Goal: Task Accomplishment & Management: Use online tool/utility

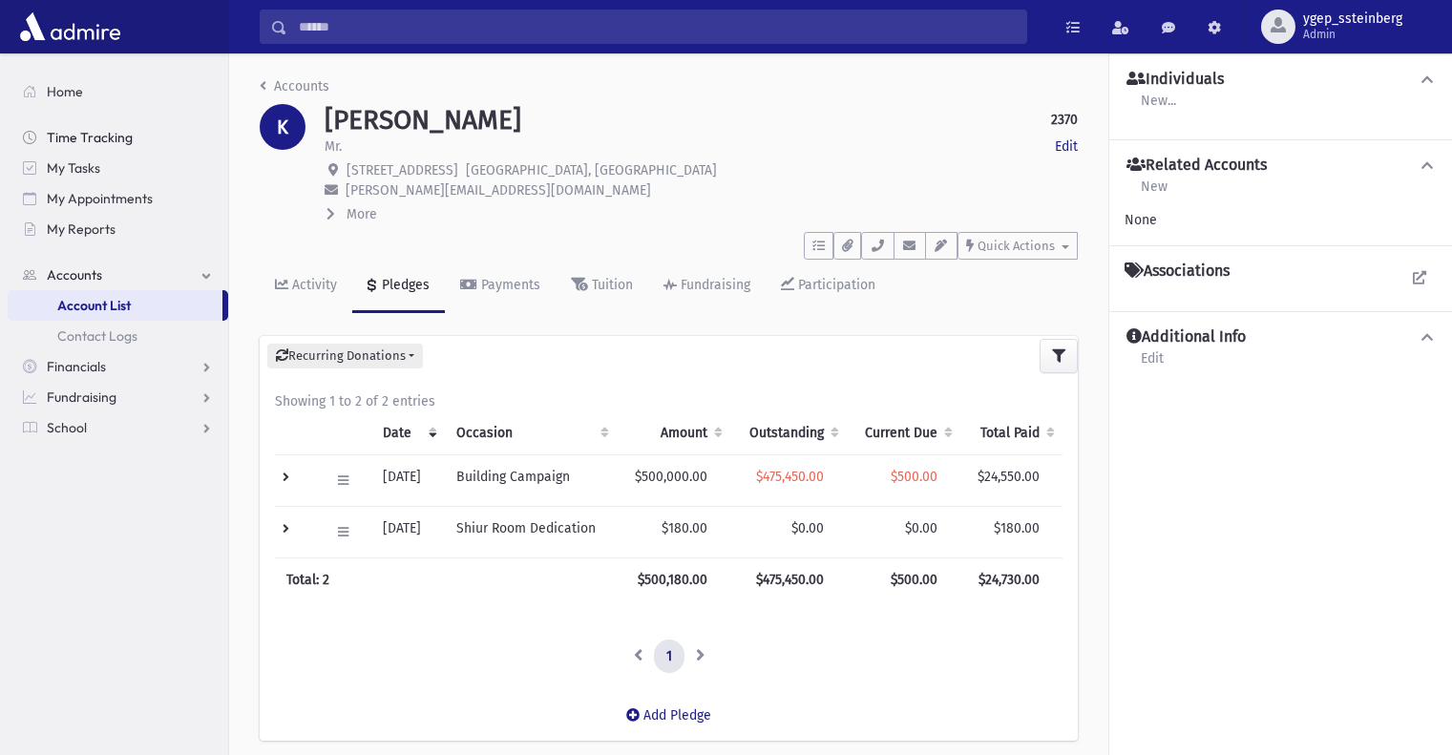
scroll to position [53, 0]
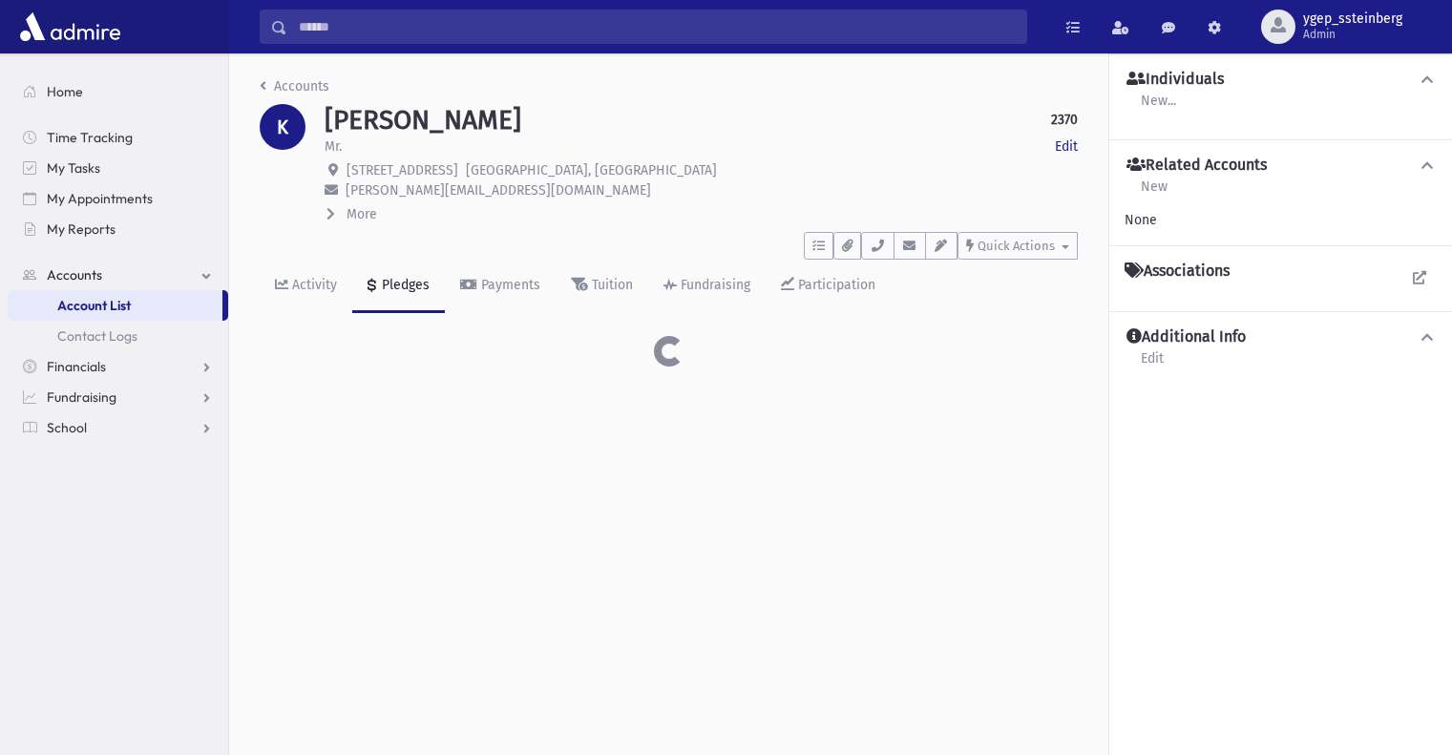
scroll to position [42, 0]
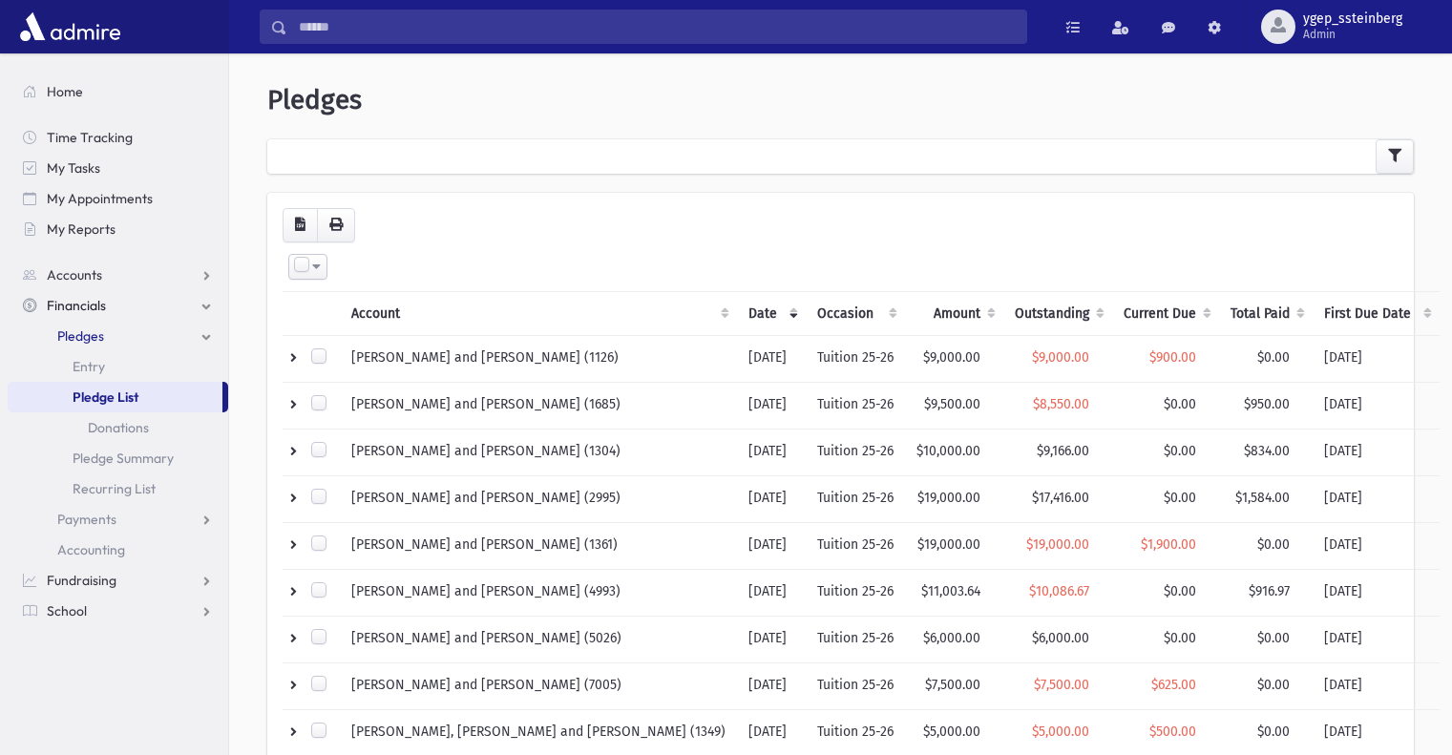
select select
click at [1394, 159] on icon "button" at bounding box center [1394, 155] width 13 height 13
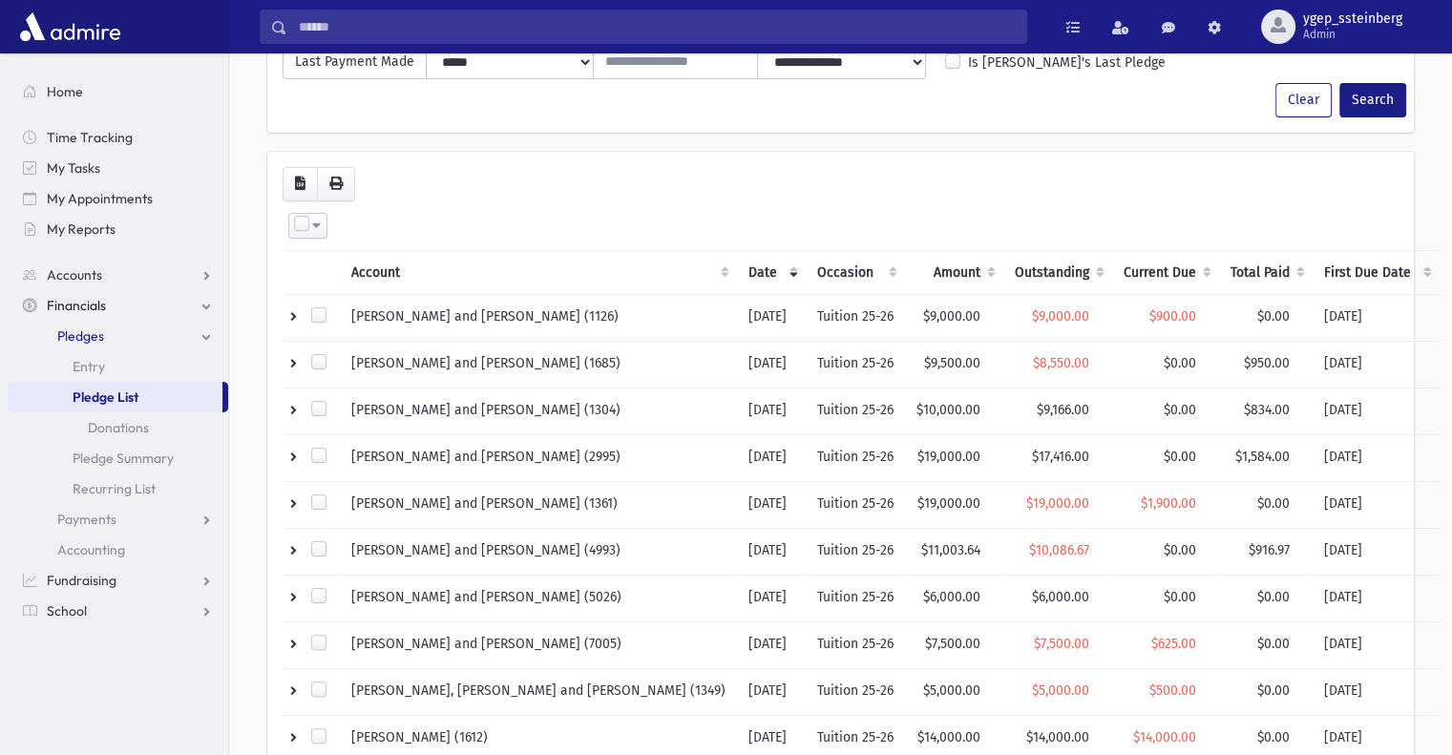
scroll to position [70, 0]
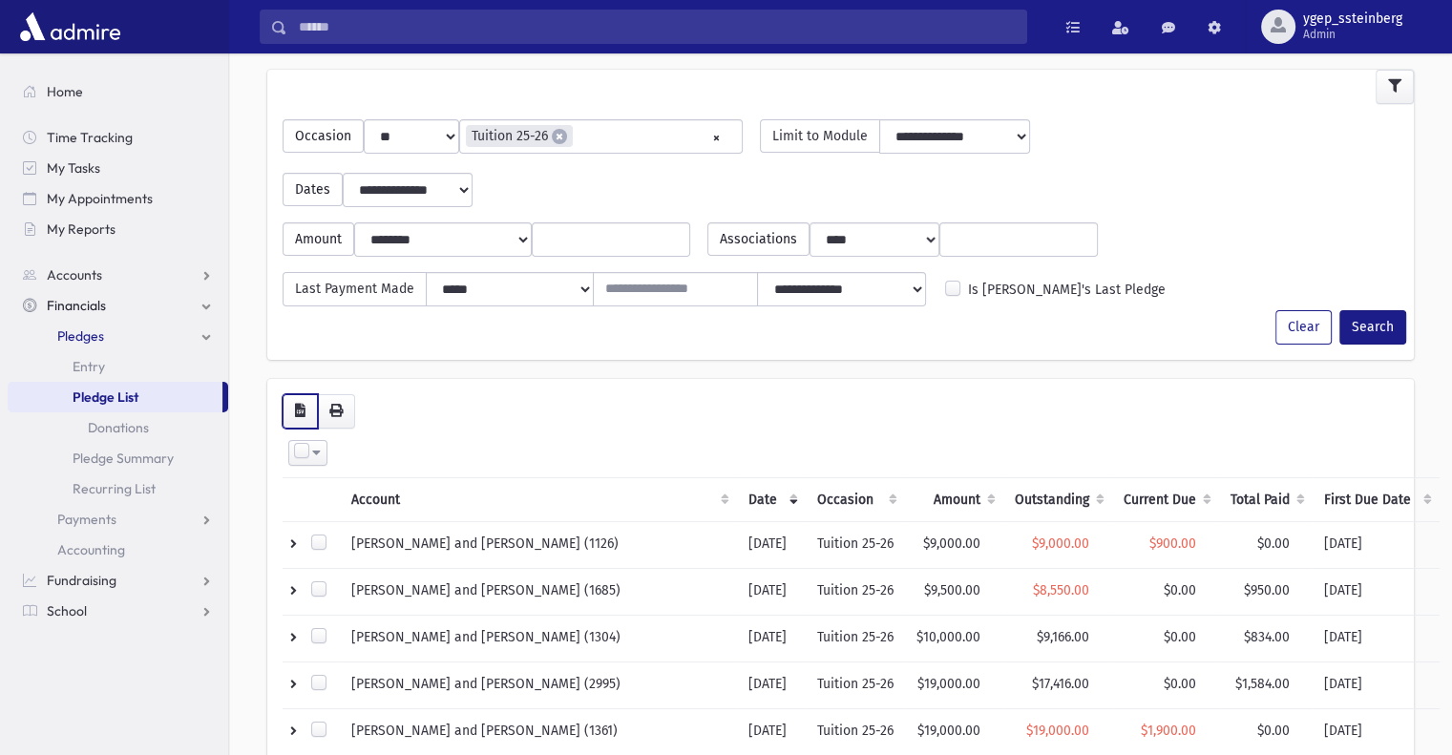
click at [298, 408] on icon "button" at bounding box center [300, 410] width 10 height 13
